Goal: Transaction & Acquisition: Purchase product/service

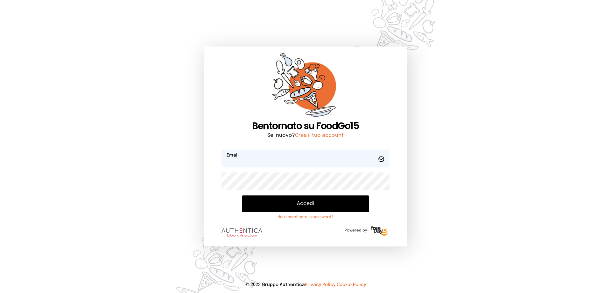
type input "**********"
click at [295, 205] on button "Accedi" at bounding box center [305, 203] width 127 height 17
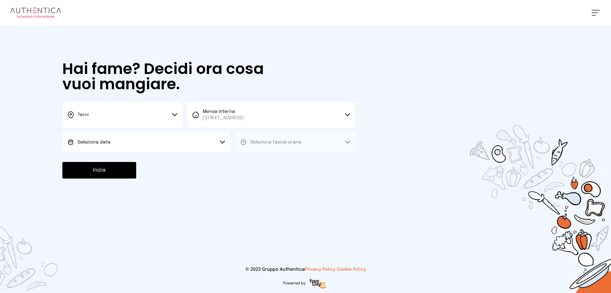
click at [109, 142] on span "Seleziona data" at bounding box center [94, 142] width 33 height 4
click at [111, 156] on li "[DATE], [DATE]" at bounding box center [146, 160] width 168 height 17
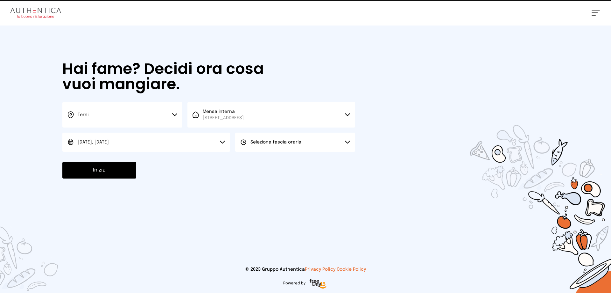
click at [255, 146] on button "Seleziona fascia oraria" at bounding box center [295, 141] width 120 height 19
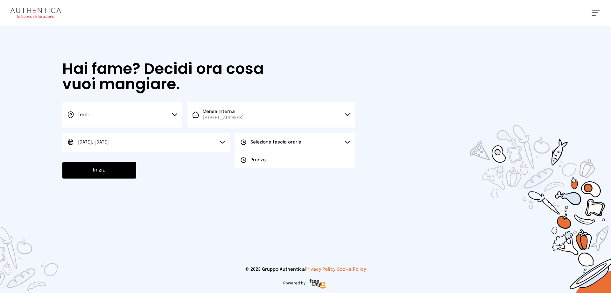
click at [260, 159] on span "Pranzo" at bounding box center [258, 160] width 15 height 6
click at [124, 170] on button "Inizia" at bounding box center [99, 170] width 74 height 17
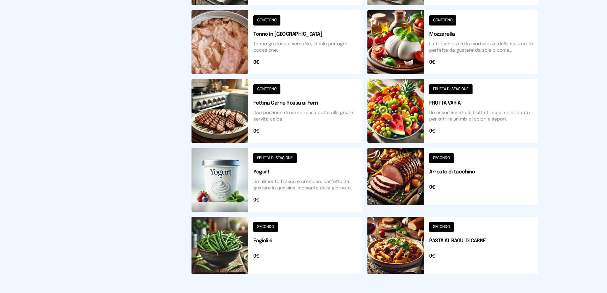
scroll to position [228, 0]
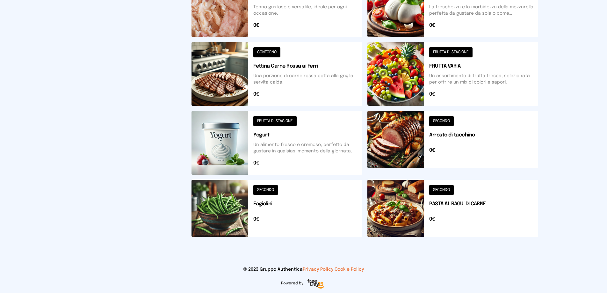
click at [244, 213] on button at bounding box center [276, 208] width 171 height 57
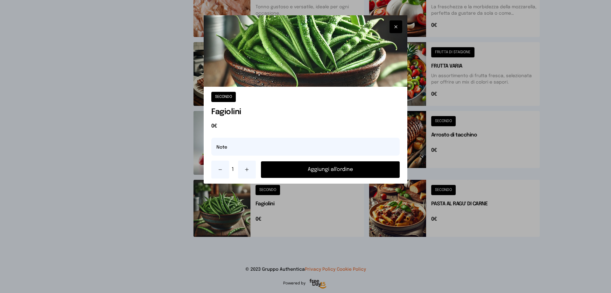
click at [336, 167] on button "Aggiungi all'ordine" at bounding box center [330, 169] width 139 height 17
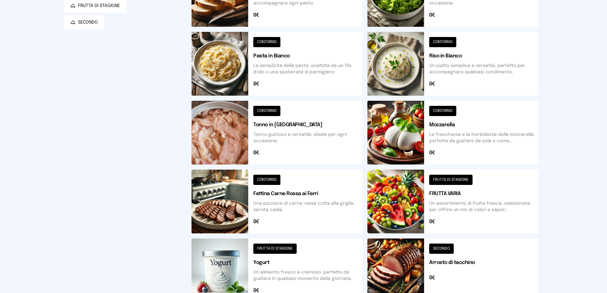
scroll to position [37, 0]
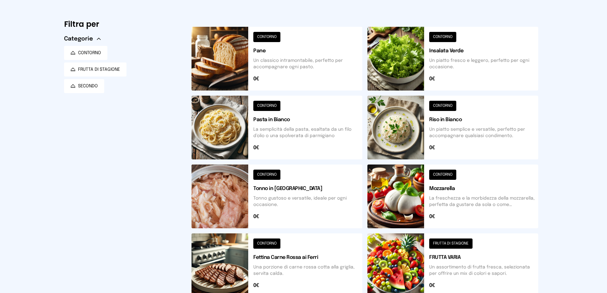
click at [234, 67] on button at bounding box center [276, 59] width 171 height 64
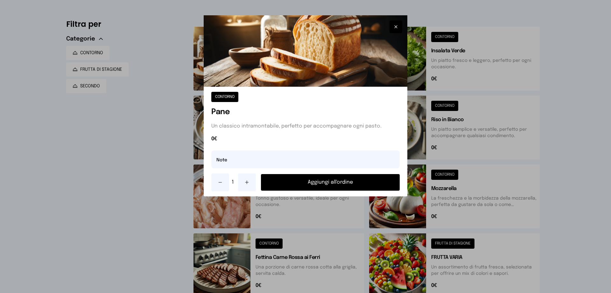
click at [309, 180] on button "Aggiungi all'ordine" at bounding box center [330, 182] width 139 height 17
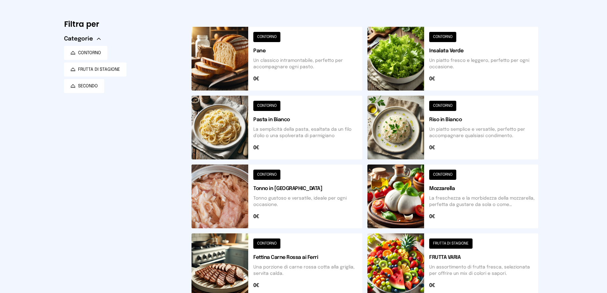
click at [389, 264] on button at bounding box center [452, 265] width 171 height 64
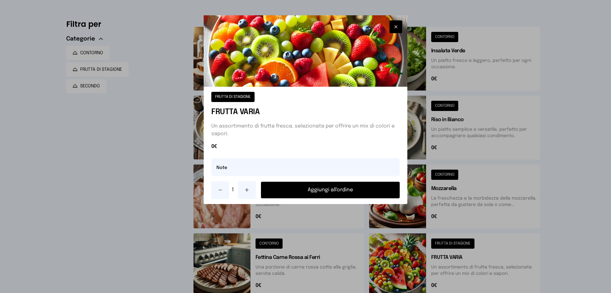
click at [244, 189] on button at bounding box center [247, 190] width 18 height 18
click at [224, 167] on input "text" at bounding box center [305, 167] width 188 height 18
type input "**********"
click at [304, 189] on button "Aggiungi all'ordine" at bounding box center [330, 189] width 139 height 17
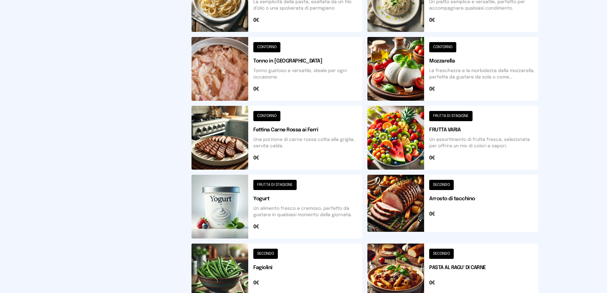
scroll to position [196, 0]
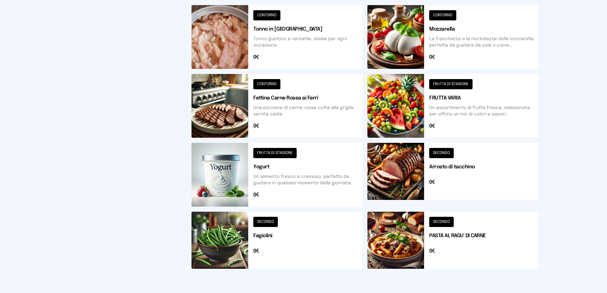
click at [404, 178] on button at bounding box center [452, 175] width 171 height 64
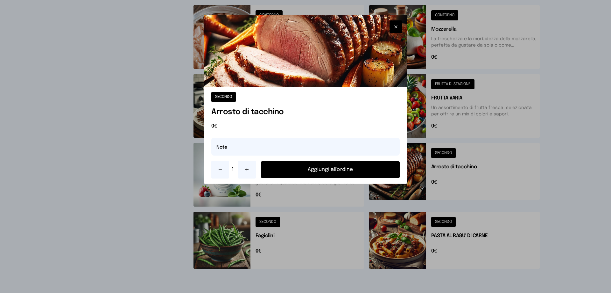
click at [354, 171] on button "Aggiungi all'ordine" at bounding box center [330, 169] width 139 height 17
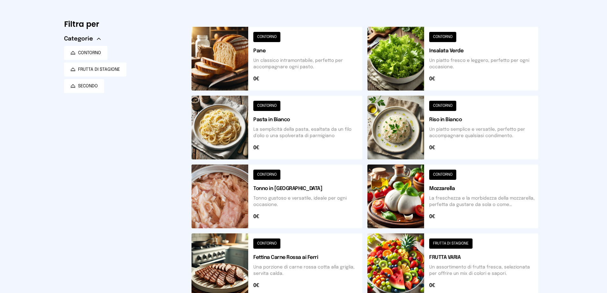
scroll to position [5, 0]
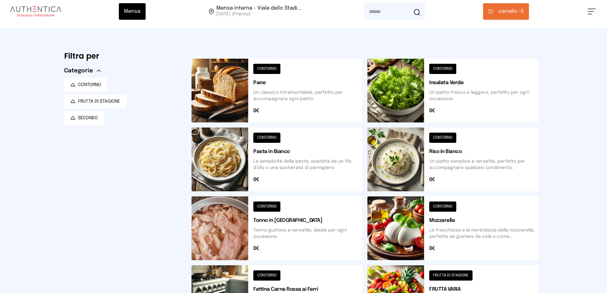
click at [507, 11] on span "carrello •" at bounding box center [509, 12] width 23 height 8
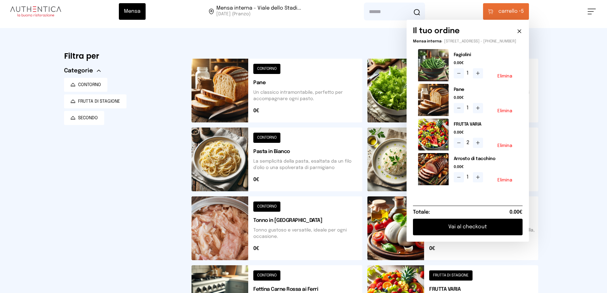
click at [487, 231] on button "Vai al checkout" at bounding box center [468, 226] width 110 height 17
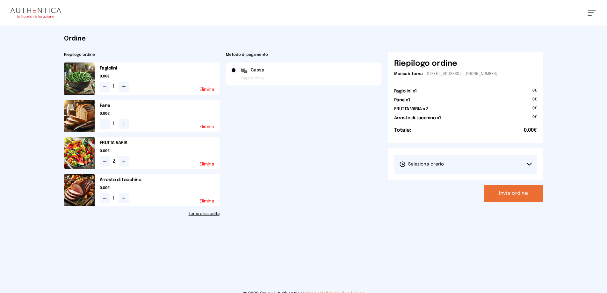
click at [429, 163] on span "Seleziona orario" at bounding box center [421, 164] width 45 height 6
click at [433, 180] on span "1° Turno (13:00 - 15:00)" at bounding box center [423, 182] width 48 height 6
drag, startPoint x: 512, startPoint y: 195, endPoint x: 500, endPoint y: 170, distance: 28.1
click at [511, 194] on button "Invia ordine" at bounding box center [513, 193] width 60 height 17
